Goal: Task Accomplishment & Management: Manage account settings

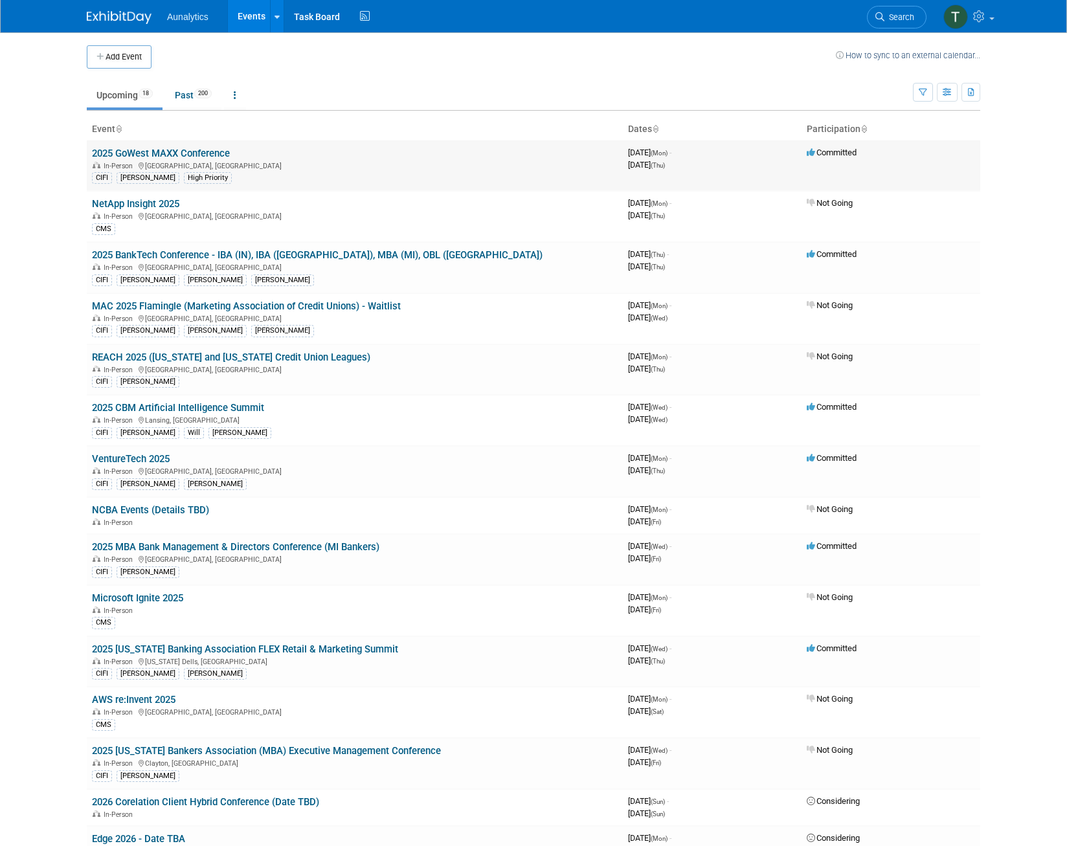
click at [152, 157] on link "2025 GoWest MAXX Conference" at bounding box center [161, 154] width 138 height 12
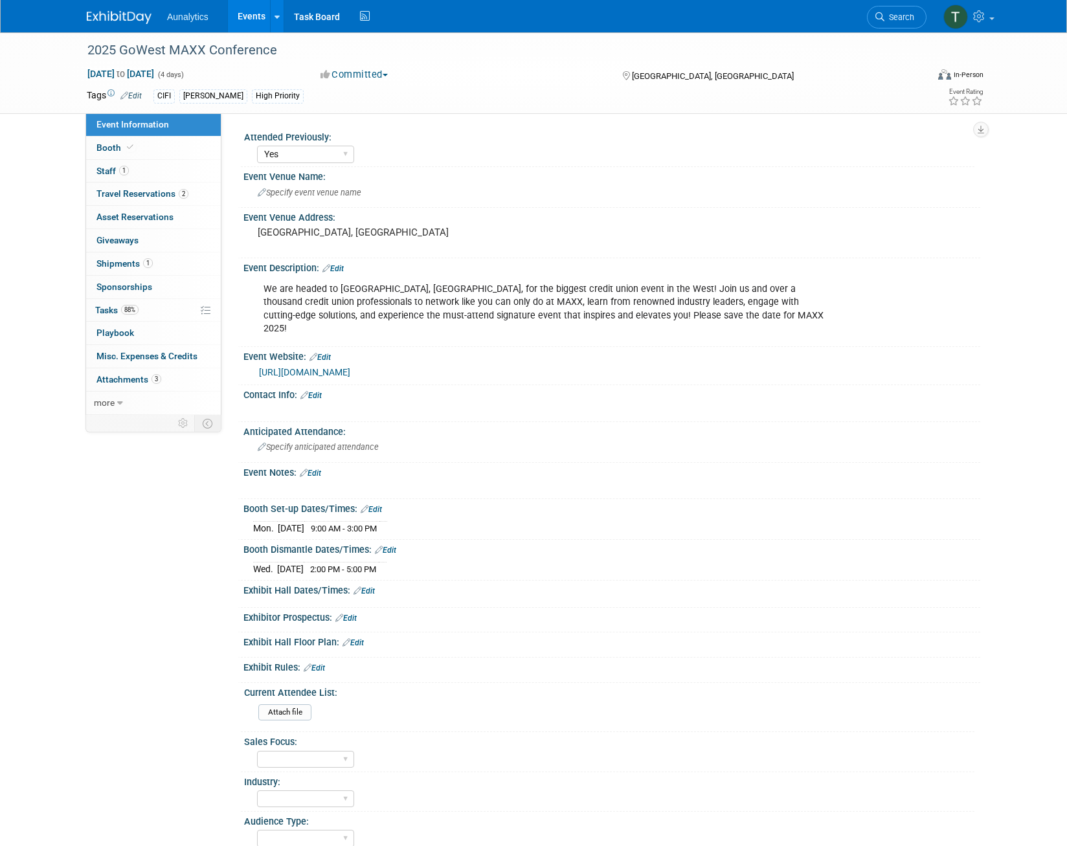
select select "Yes"
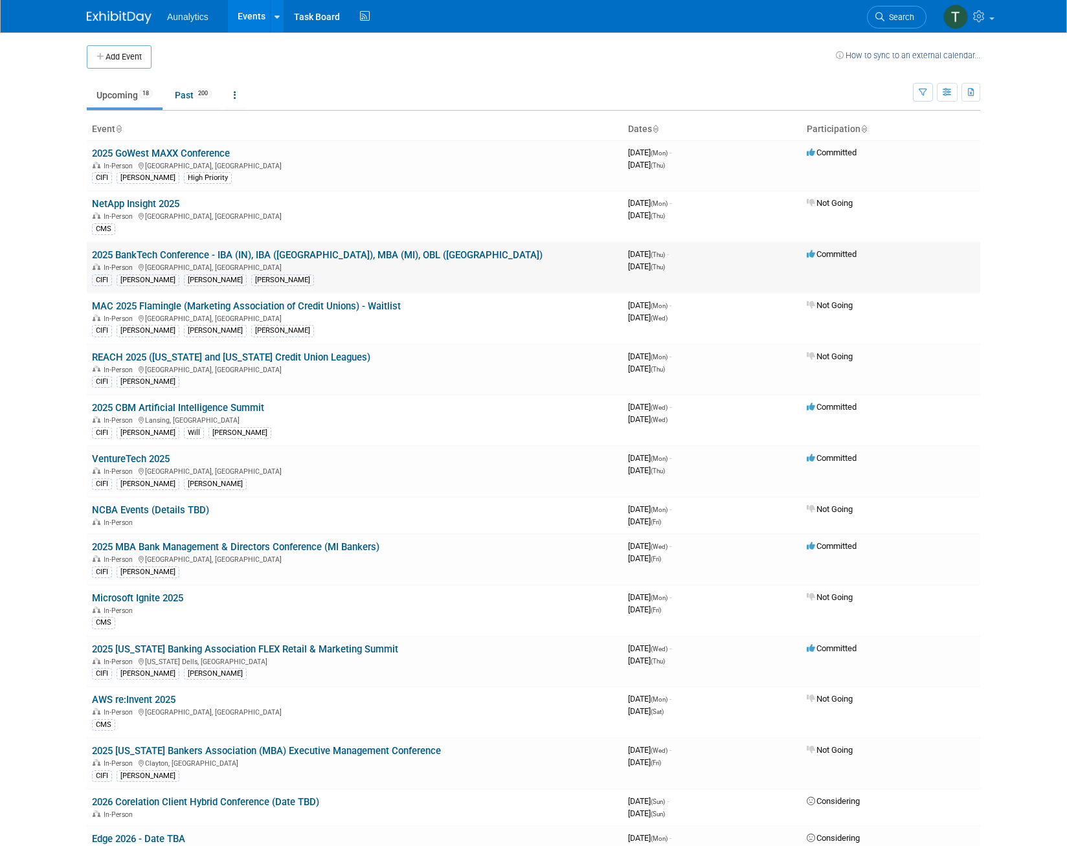
click at [161, 253] on link "2025 BankTech Conference - IBA (IN), IBA ([GEOGRAPHIC_DATA]), MBA (MI), OBL ([G…" at bounding box center [317, 255] width 450 height 12
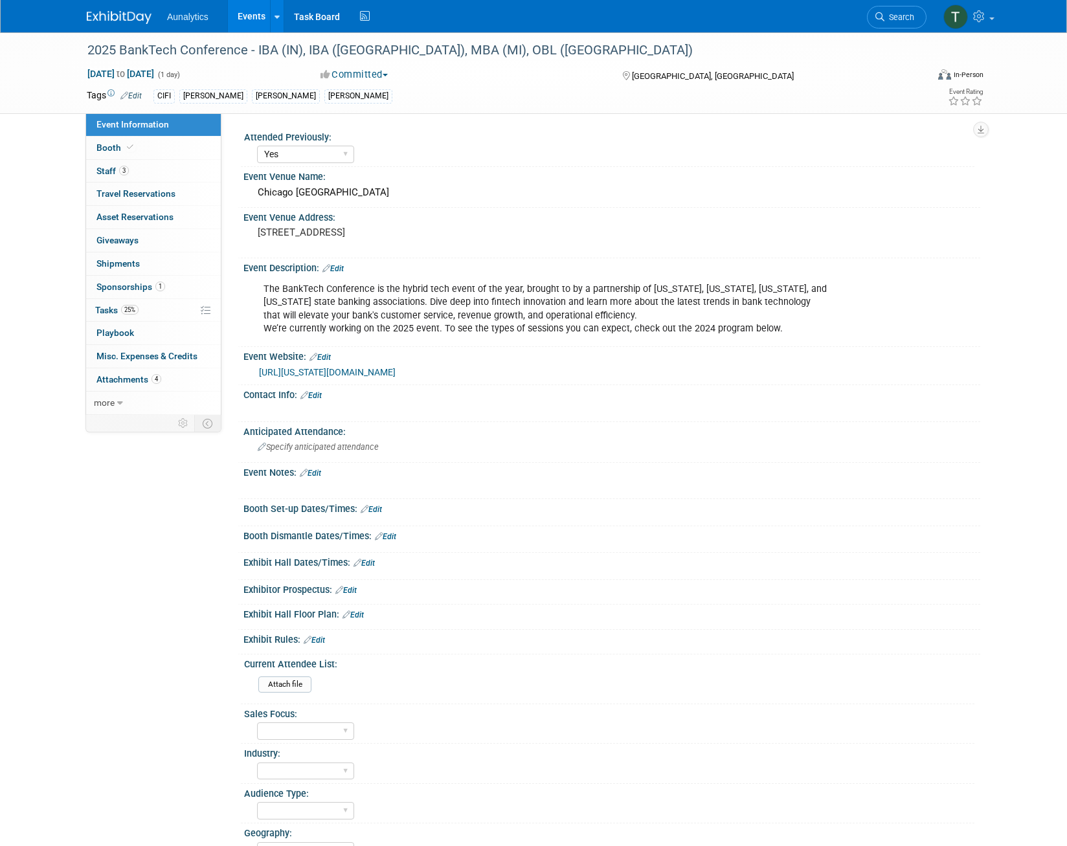
select select "Yes"
select select "Submitted"
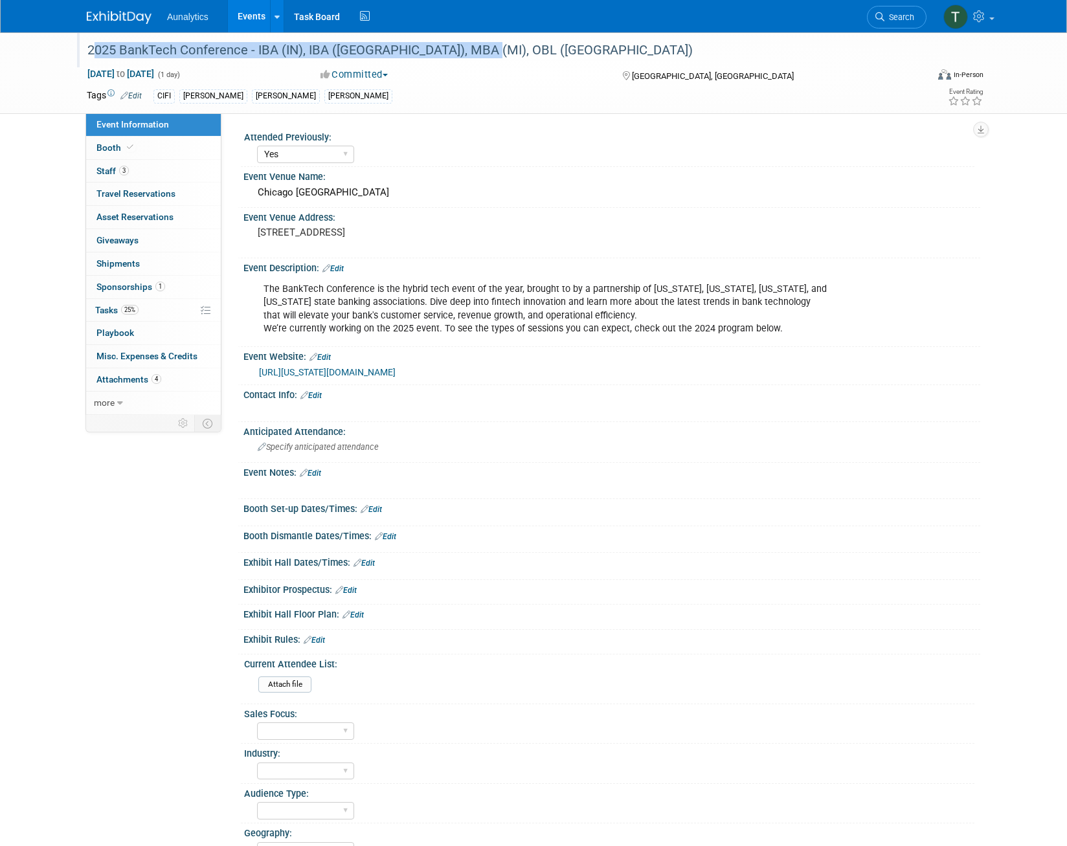
drag, startPoint x: 90, startPoint y: 51, endPoint x: 476, endPoint y: 41, distance: 385.9
click at [476, 41] on div "2025 BankTech Conference - IBA (IN), IBA ([GEOGRAPHIC_DATA]), MBA (MI), OBL ([G…" at bounding box center [495, 50] width 824 height 23
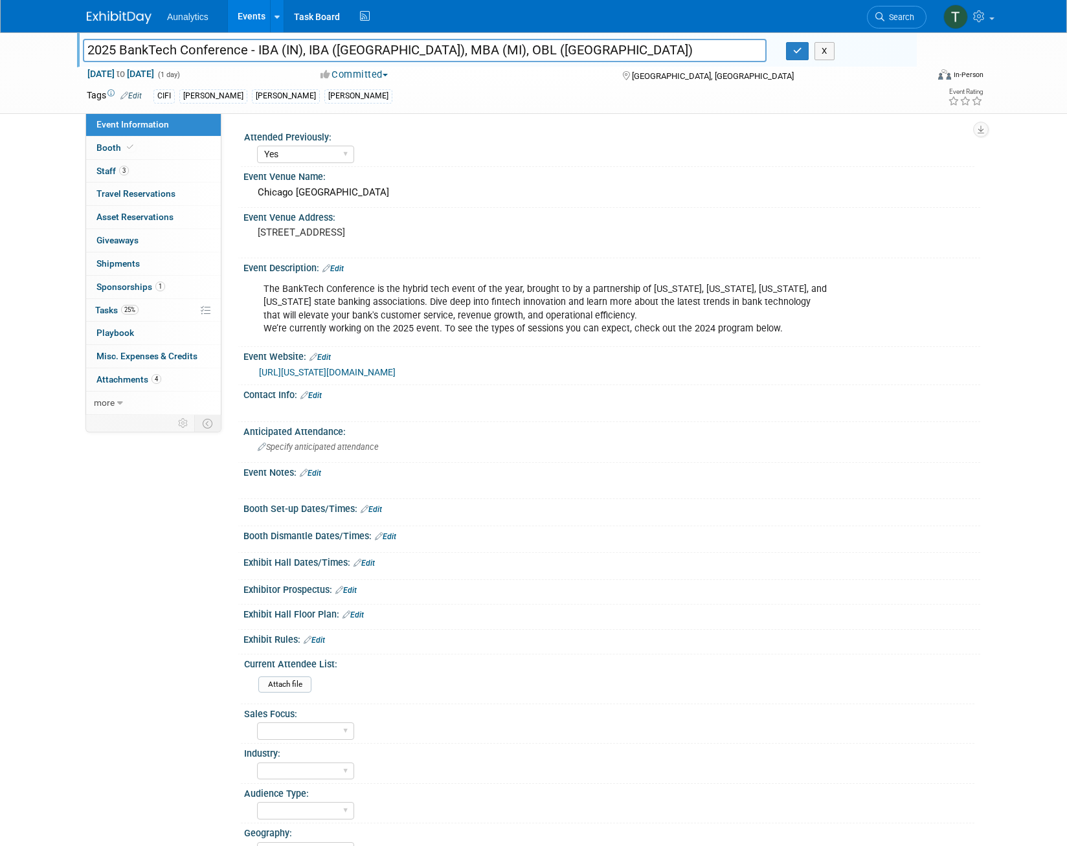
drag, startPoint x: 89, startPoint y: 47, endPoint x: 283, endPoint y: 39, distance: 193.7
click at [283, 39] on input "2025 BankTech Conference - IBA (IN), IBA ([GEOGRAPHIC_DATA]), MBA (MI), OBL ([G…" at bounding box center [424, 50] width 683 height 23
drag, startPoint x: 261, startPoint y: 190, endPoint x: 377, endPoint y: 183, distance: 116.1
click at [377, 183] on div "Chicago Marriott Oak Brook" at bounding box center [611, 193] width 717 height 20
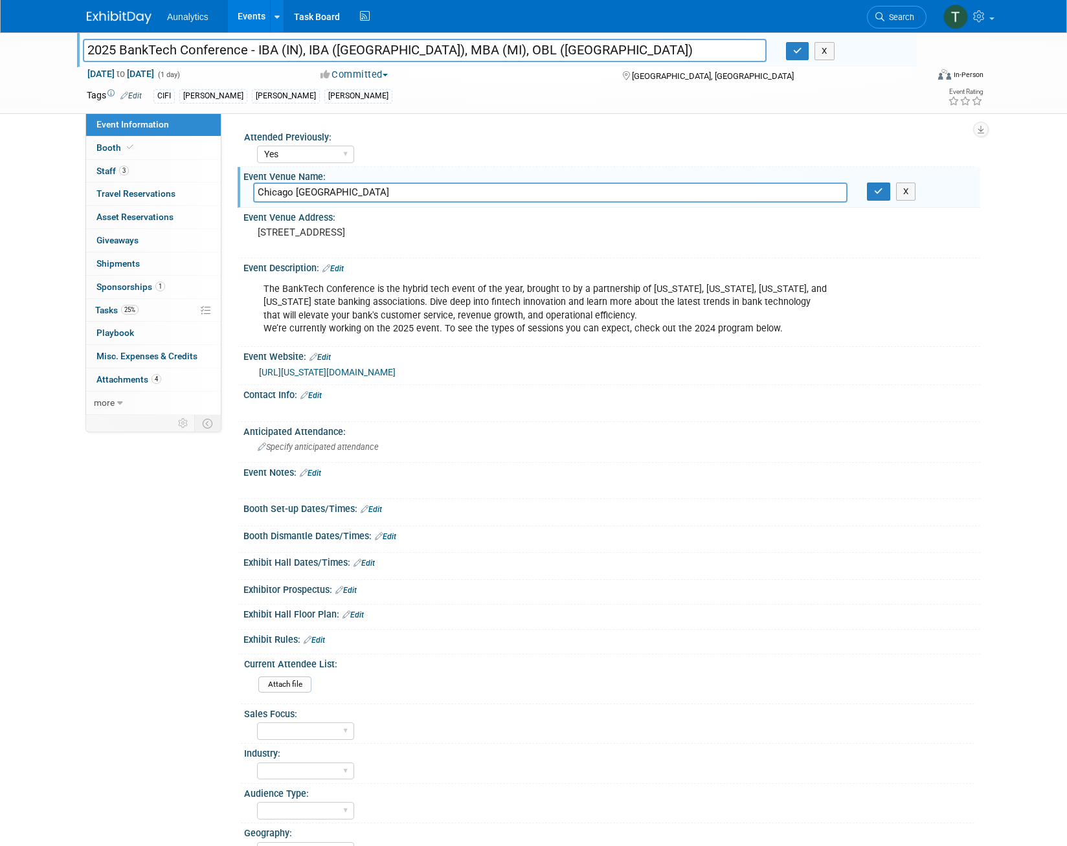
drag, startPoint x: 386, startPoint y: 192, endPoint x: 257, endPoint y: 188, distance: 128.9
click at [257, 188] on input "Chicago Marriott Oak Brook" at bounding box center [550, 193] width 594 height 20
